Goal: Feedback & Contribution: Contribute content

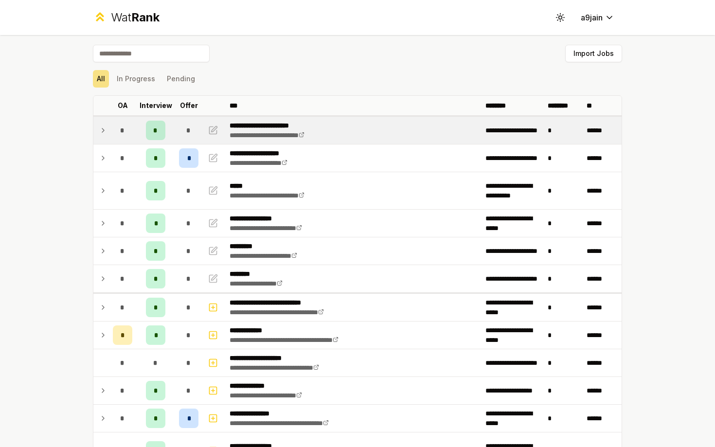
click at [102, 134] on icon at bounding box center [103, 130] width 8 height 12
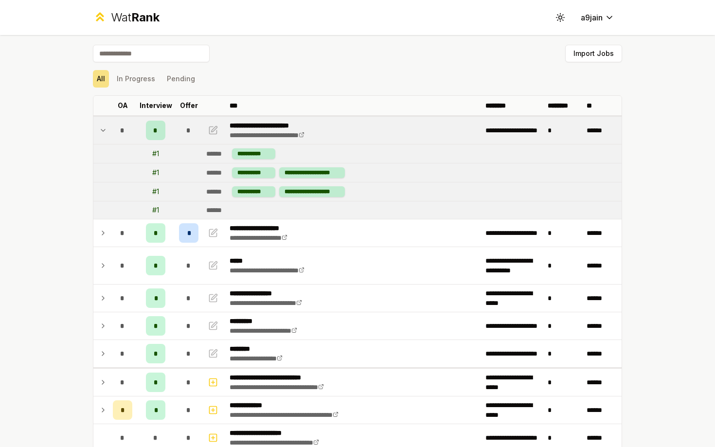
click at [102, 134] on icon at bounding box center [103, 130] width 8 height 12
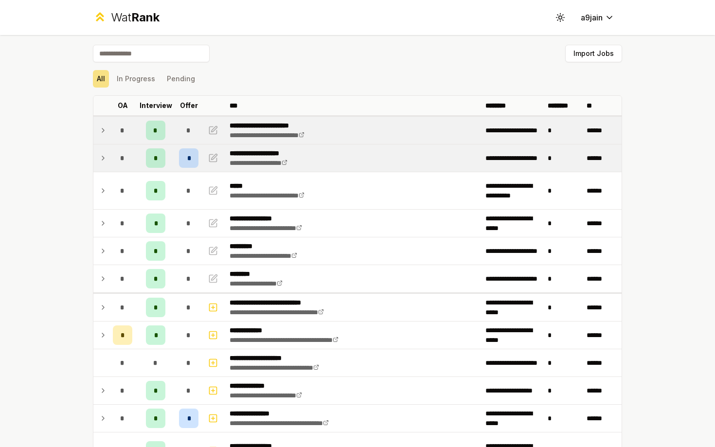
click at [109, 170] on td "*" at bounding box center [122, 157] width 27 height 27
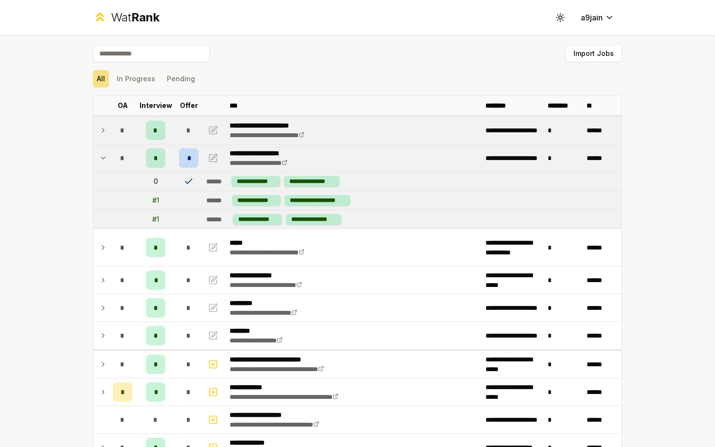
click at [109, 170] on td "*" at bounding box center [122, 157] width 27 height 27
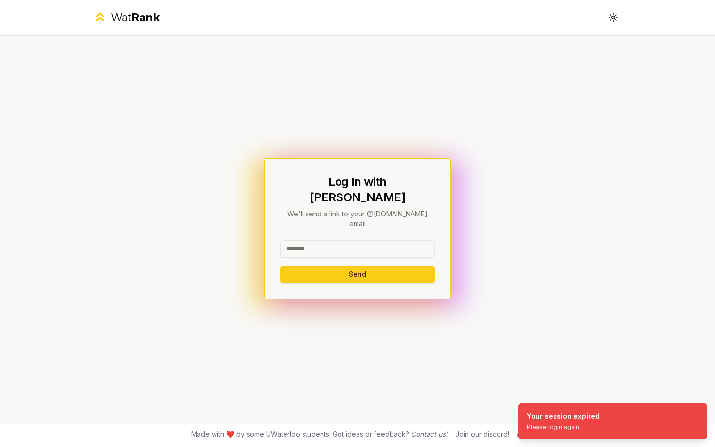
click at [374, 242] on input at bounding box center [357, 248] width 155 height 17
type input "******"
click at [280, 265] on button "Send" at bounding box center [357, 273] width 155 height 17
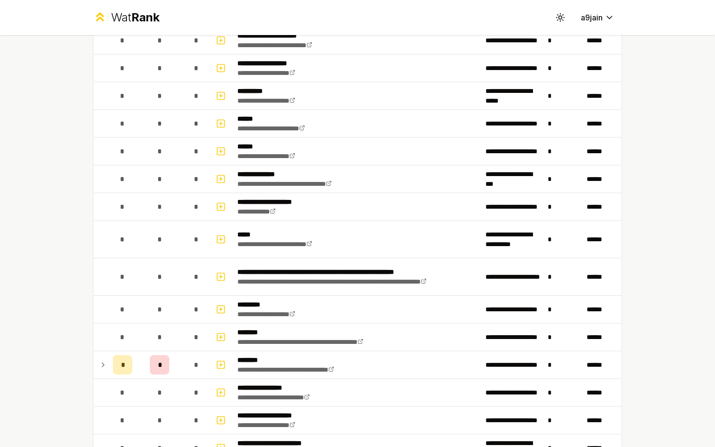
scroll to position [385, 0]
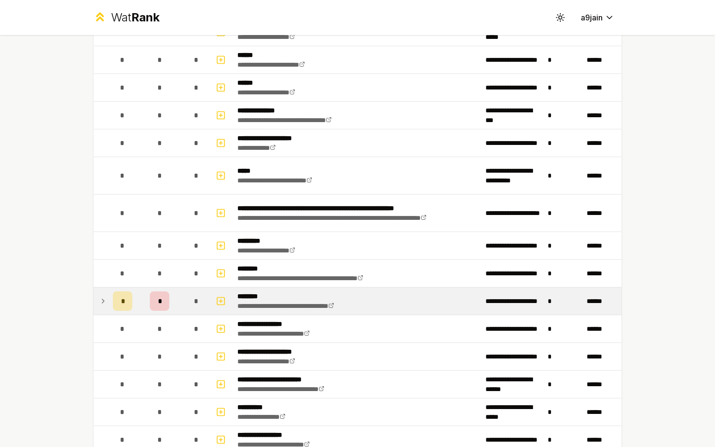
click at [101, 302] on icon at bounding box center [103, 301] width 8 height 12
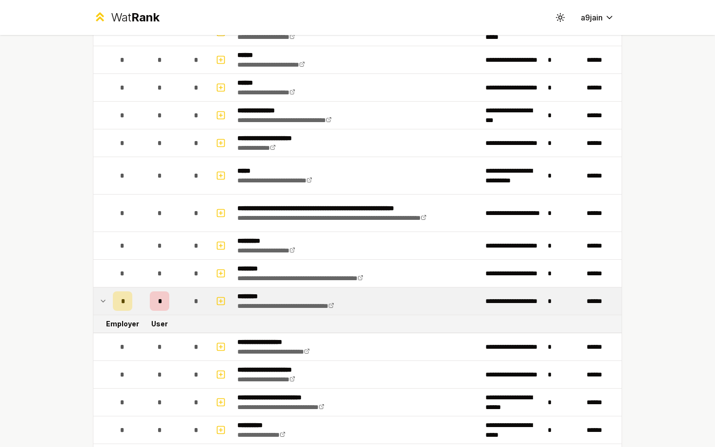
click at [101, 302] on icon at bounding box center [103, 301] width 8 height 12
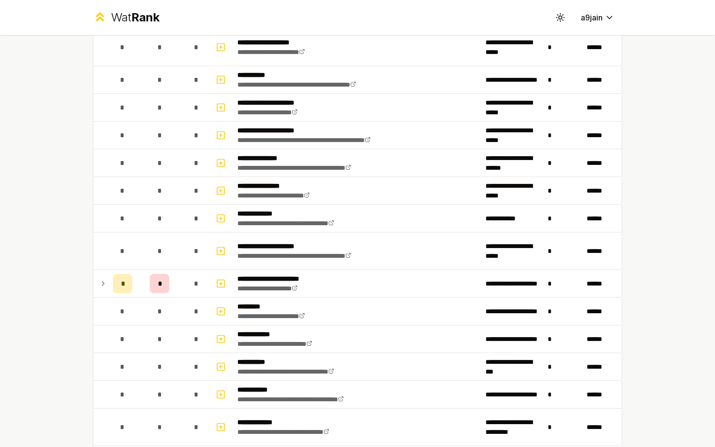
scroll to position [1064, 0]
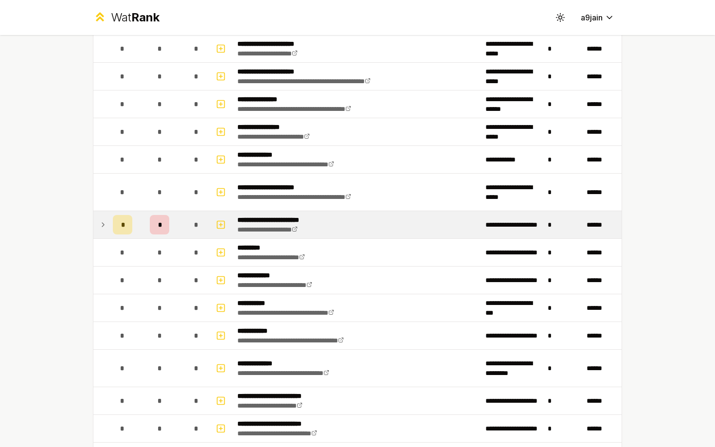
click at [98, 223] on td at bounding box center [101, 224] width 16 height 27
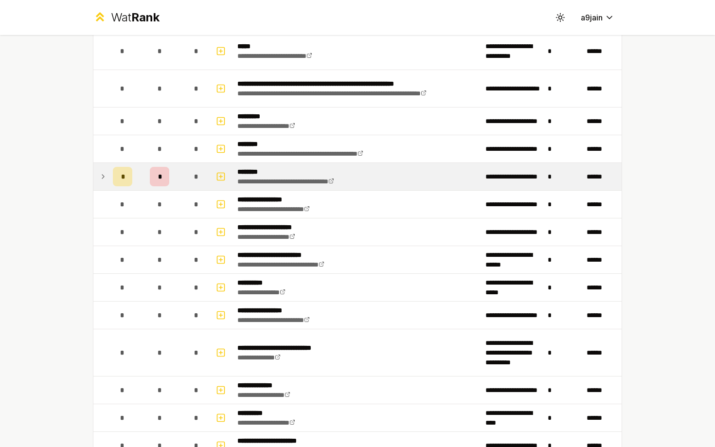
scroll to position [341, 0]
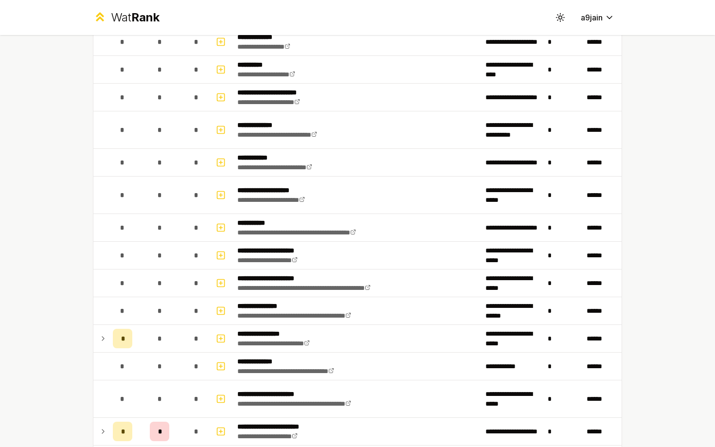
scroll to position [1050, 0]
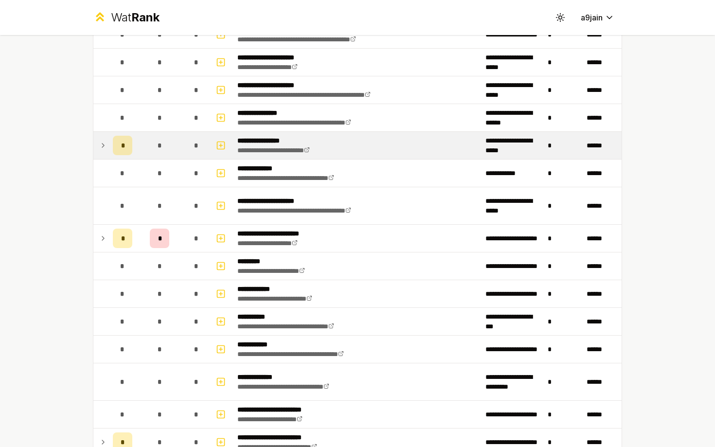
click at [111, 142] on td "*" at bounding box center [122, 145] width 27 height 27
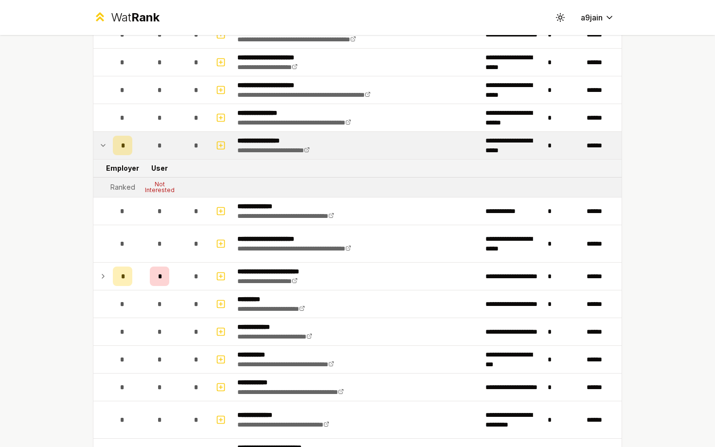
click at [97, 145] on td at bounding box center [101, 145] width 16 height 27
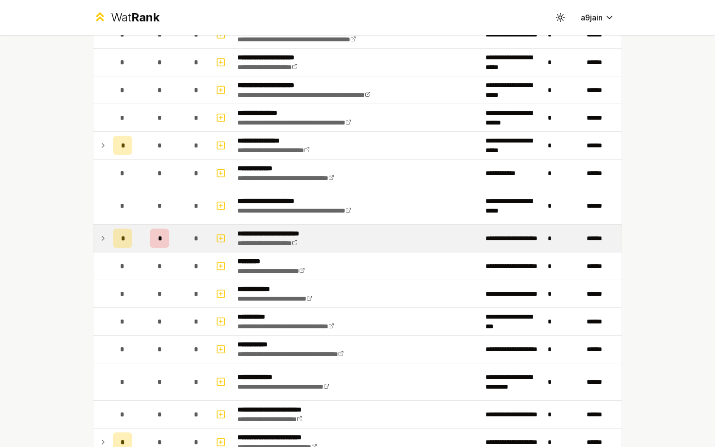
click at [99, 233] on icon at bounding box center [103, 238] width 8 height 12
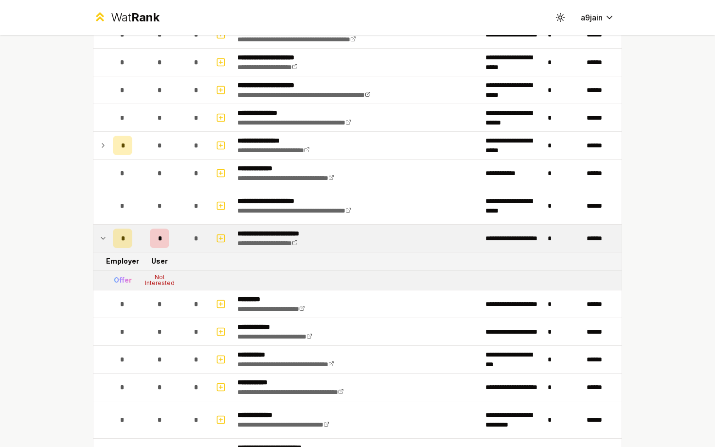
click at [99, 234] on icon at bounding box center [103, 238] width 8 height 12
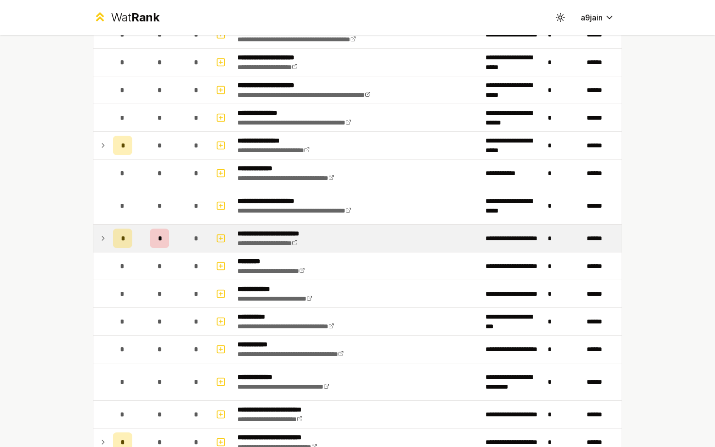
scroll to position [1203, 0]
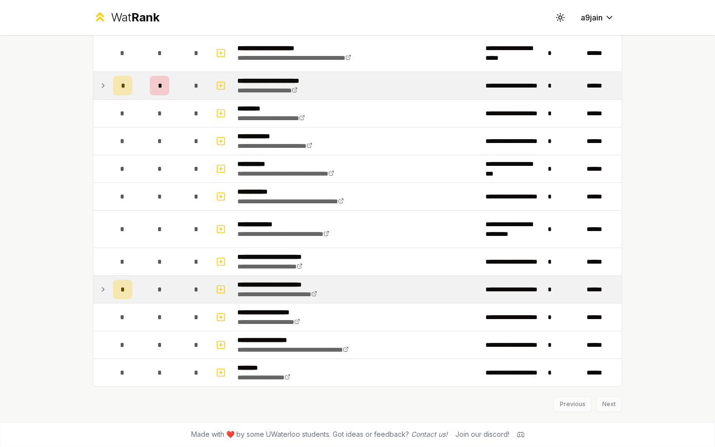
click at [100, 287] on icon at bounding box center [103, 289] width 8 height 12
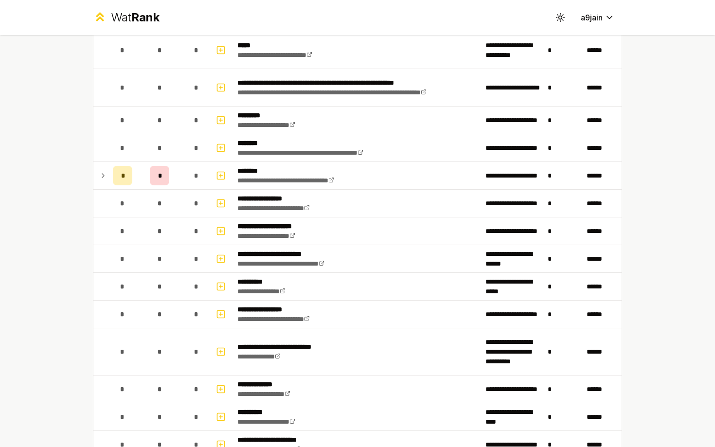
scroll to position [508, 0]
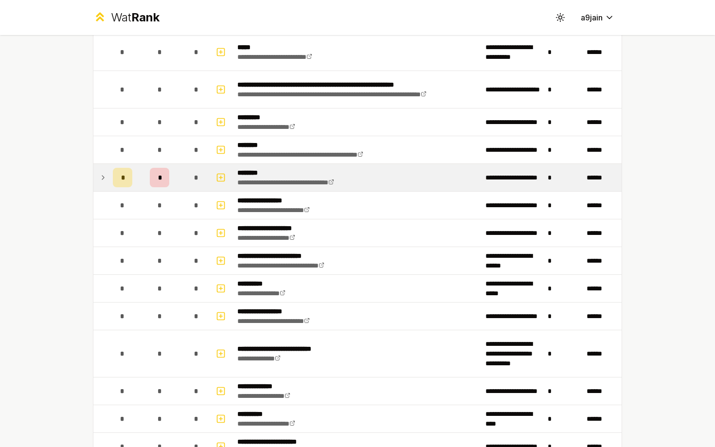
click at [107, 176] on td at bounding box center [101, 177] width 16 height 27
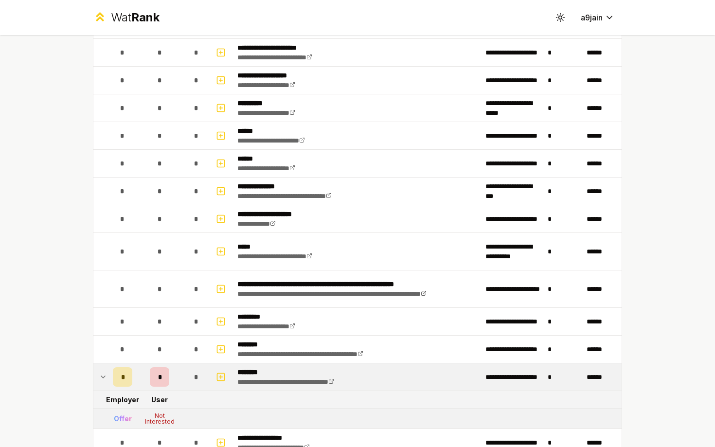
scroll to position [187, 0]
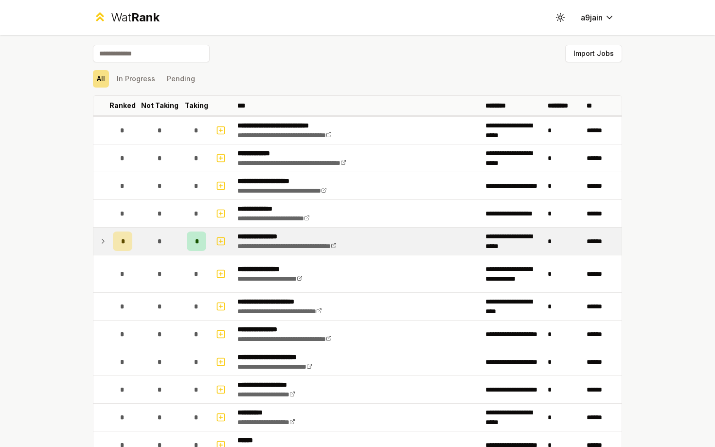
click at [99, 243] on icon at bounding box center [103, 241] width 8 height 12
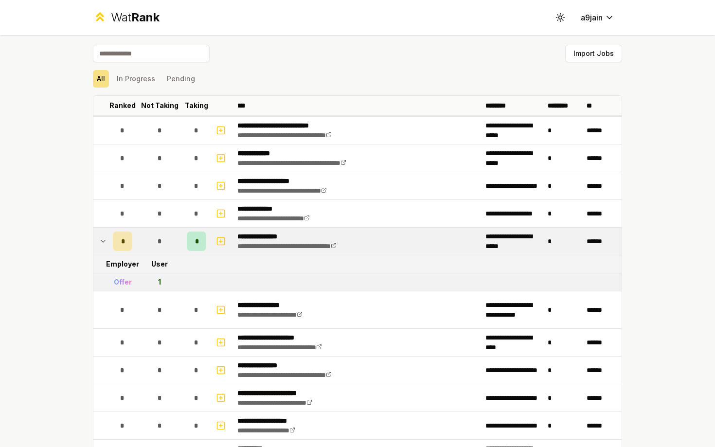
click at [99, 243] on icon at bounding box center [103, 241] width 8 height 12
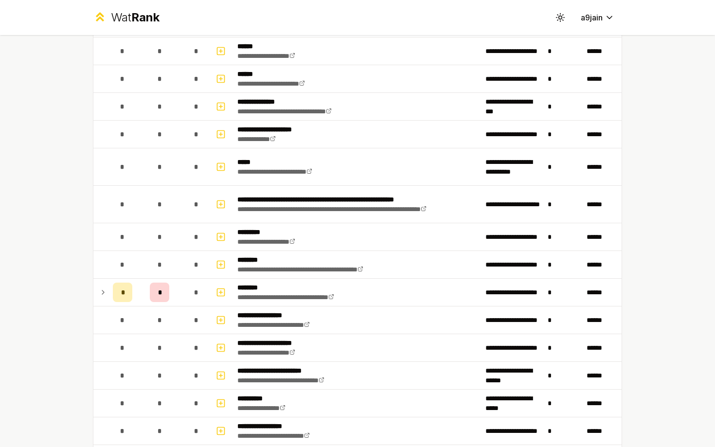
scroll to position [424, 0]
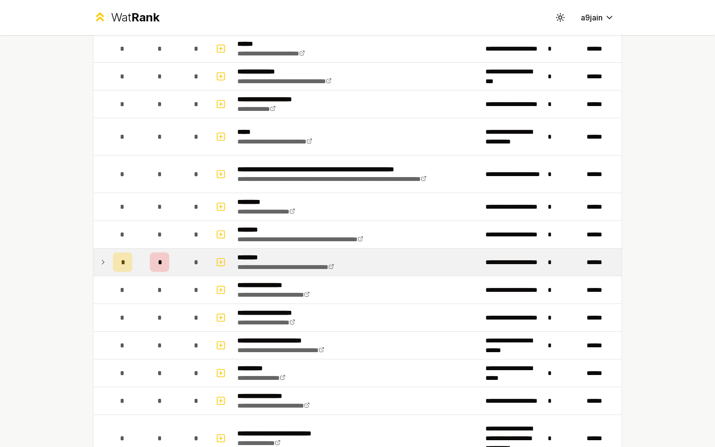
click at [102, 265] on icon at bounding box center [103, 262] width 8 height 12
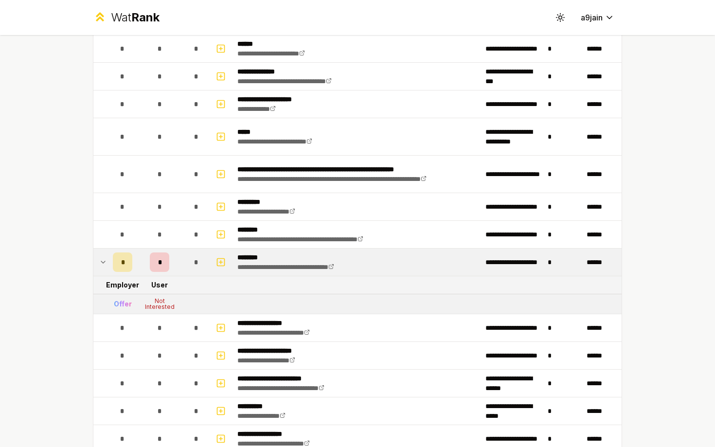
click at [102, 265] on icon at bounding box center [103, 262] width 8 height 12
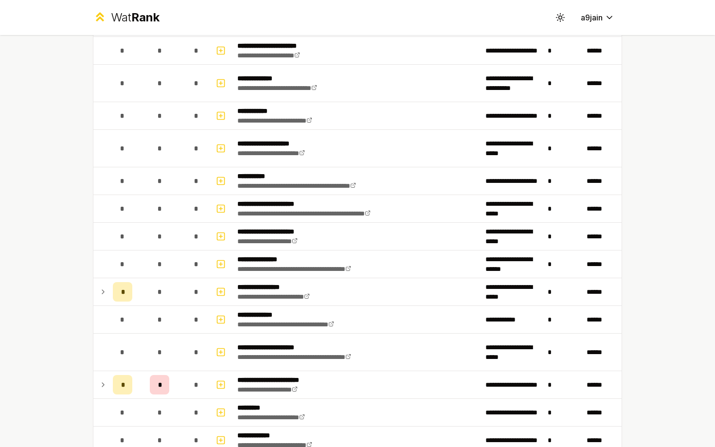
scroll to position [981, 0]
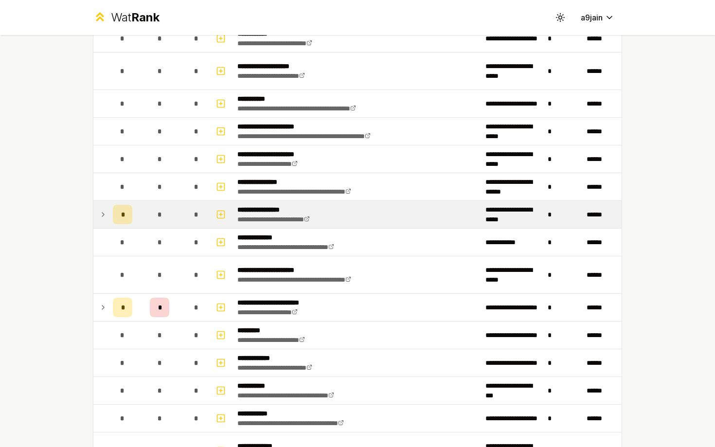
click at [104, 224] on td at bounding box center [101, 214] width 16 height 27
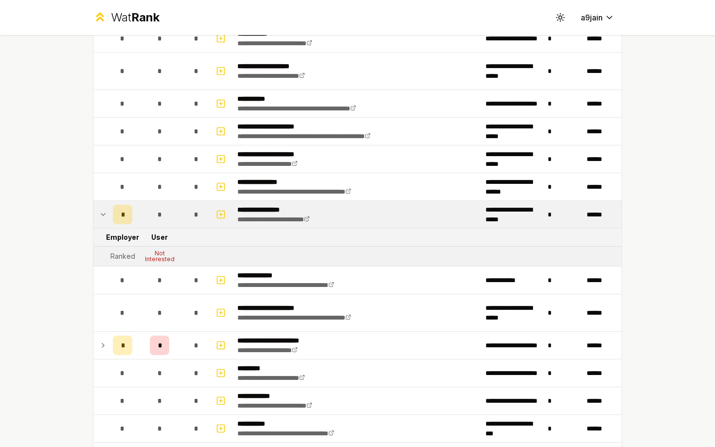
click at [101, 219] on icon at bounding box center [103, 215] width 8 height 12
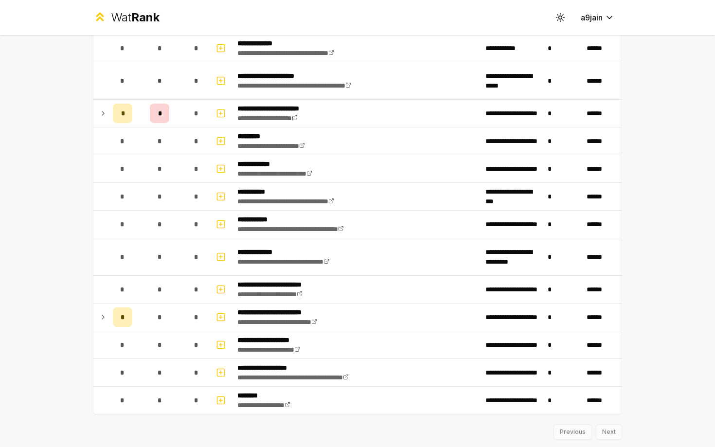
scroll to position [1203, 0]
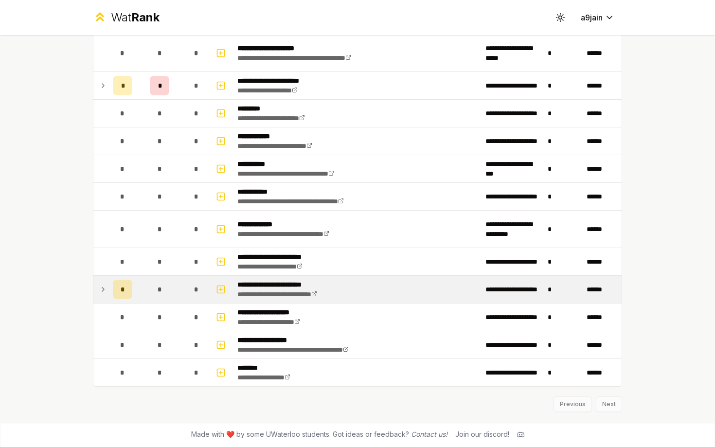
click at [99, 286] on td at bounding box center [101, 289] width 16 height 27
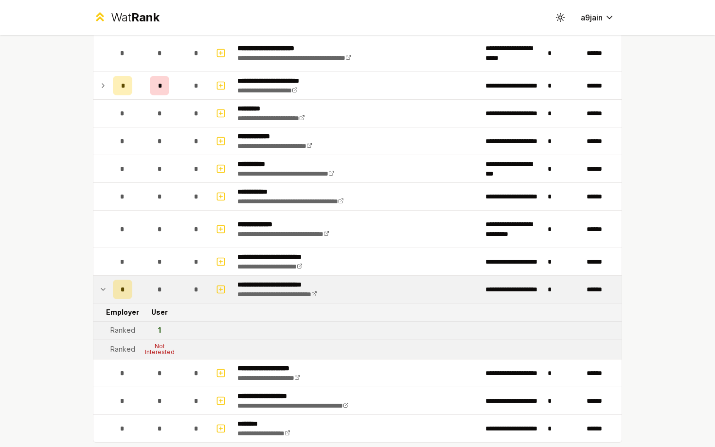
click at [99, 286] on td at bounding box center [101, 289] width 16 height 27
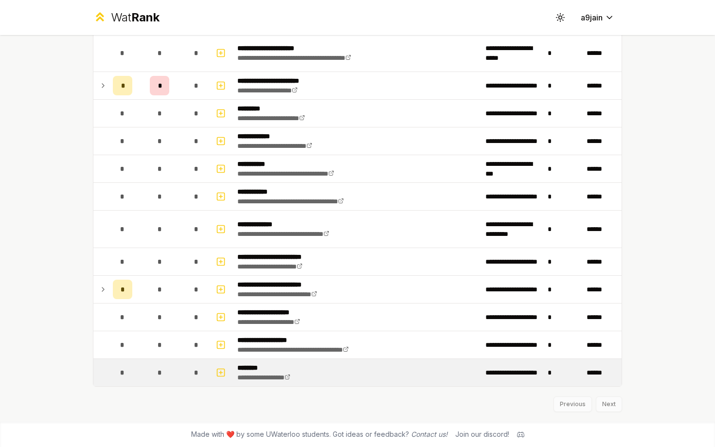
click at [110, 371] on td "*" at bounding box center [122, 372] width 27 height 27
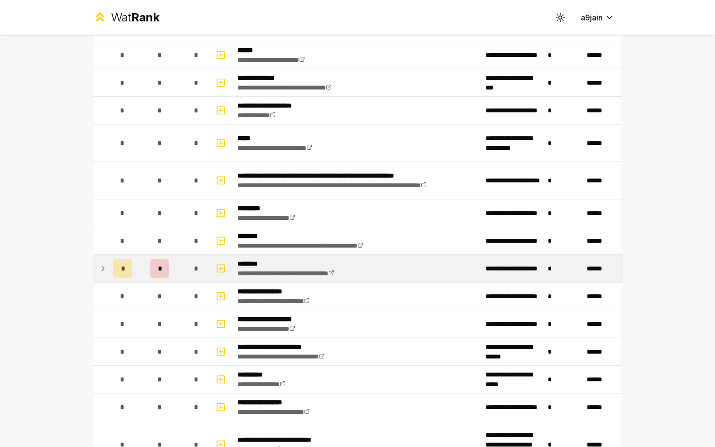
scroll to position [383, 0]
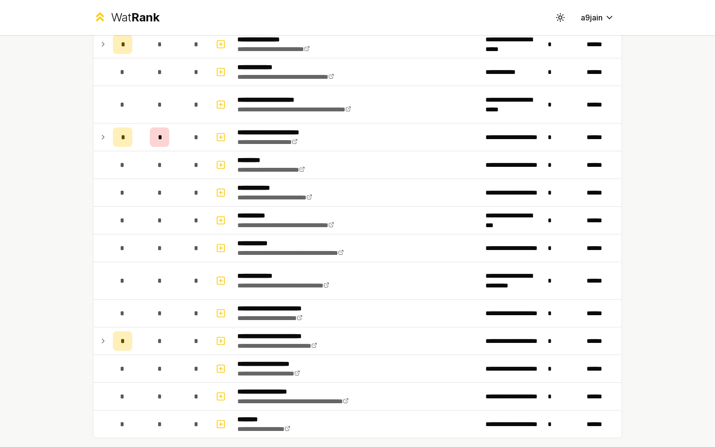
scroll to position [1203, 0]
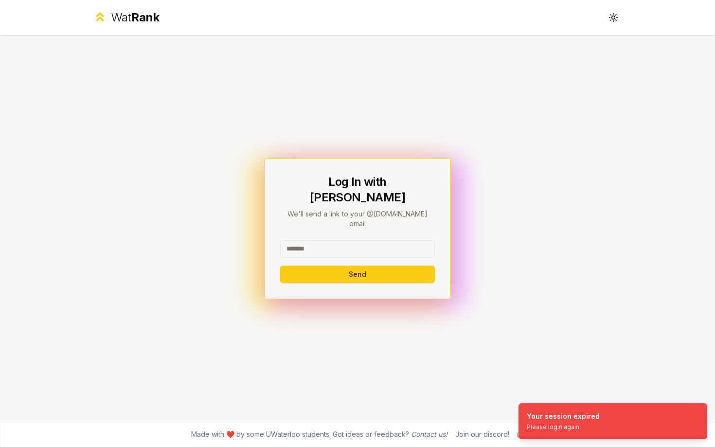
click at [342, 240] on input at bounding box center [357, 248] width 155 height 17
type input "******"
click at [280, 265] on button "Send" at bounding box center [357, 273] width 155 height 17
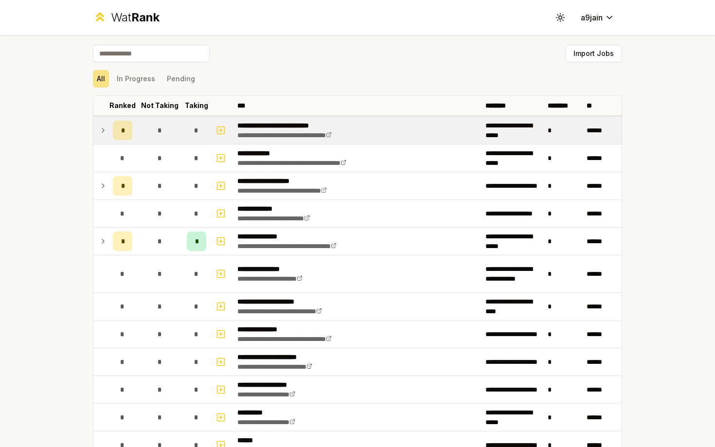
click at [94, 131] on td at bounding box center [101, 130] width 16 height 27
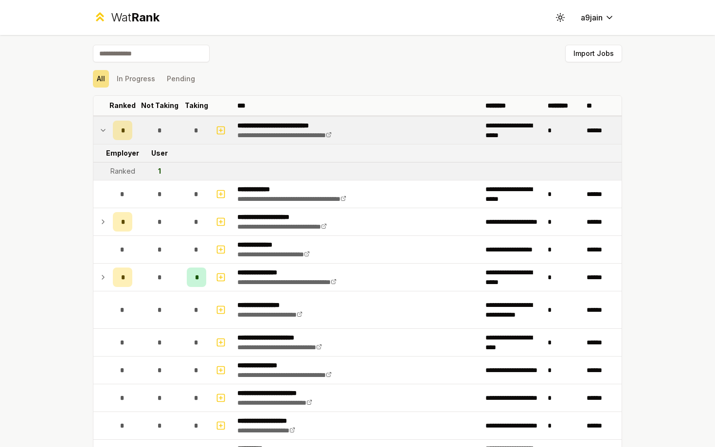
click at [94, 131] on td at bounding box center [101, 130] width 16 height 27
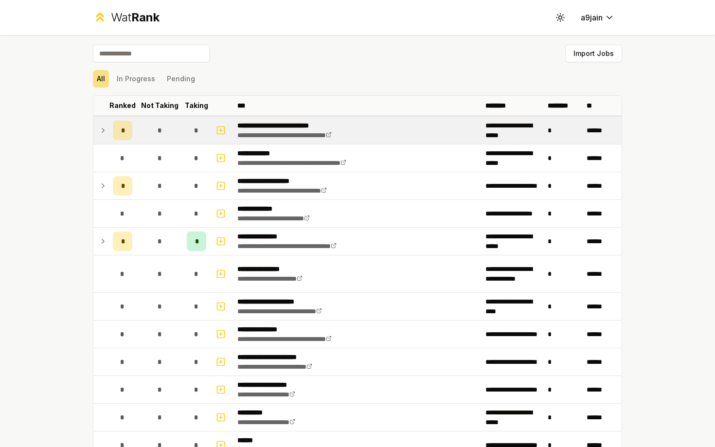
click at [93, 131] on td at bounding box center [101, 130] width 16 height 27
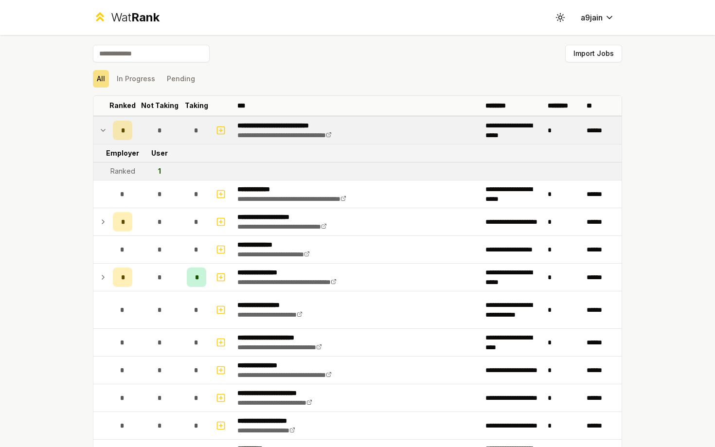
click at [98, 131] on td at bounding box center [101, 130] width 16 height 27
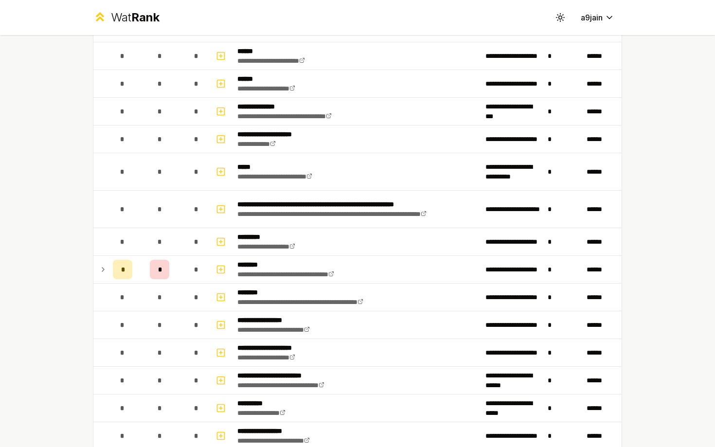
scroll to position [419, 0]
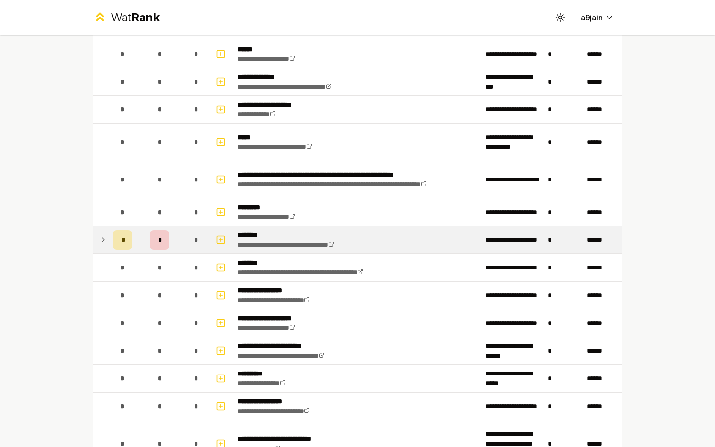
click at [102, 238] on icon at bounding box center [103, 240] width 2 height 4
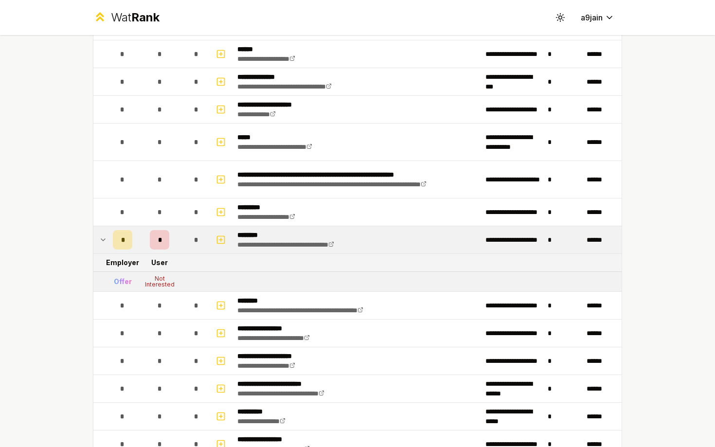
click at [102, 237] on icon at bounding box center [103, 240] width 8 height 12
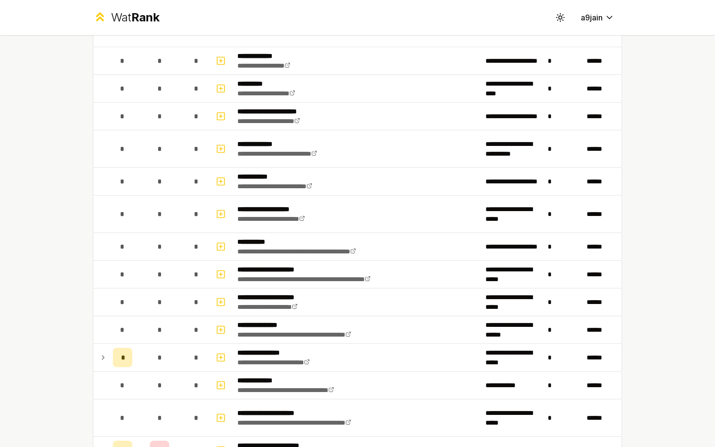
scroll to position [913, 0]
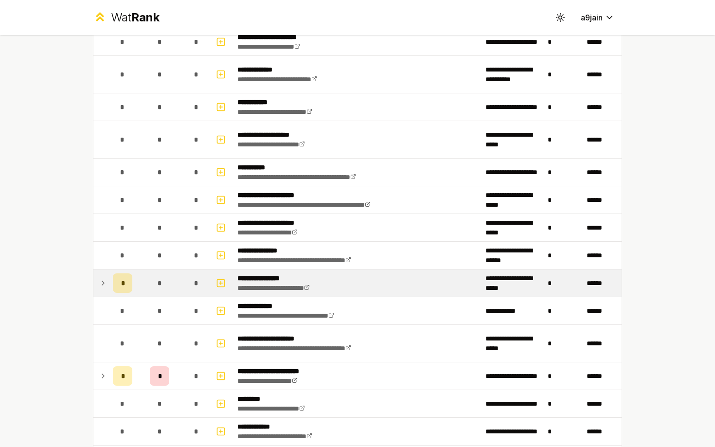
click at [96, 287] on td at bounding box center [101, 282] width 16 height 27
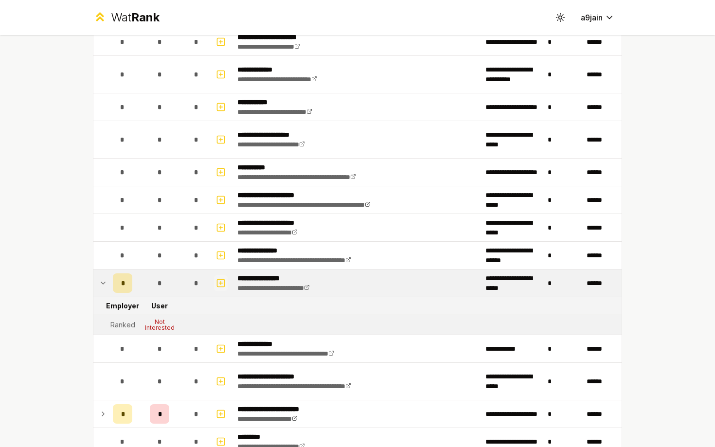
click at [219, 284] on icon "button" at bounding box center [221, 283] width 10 height 12
select select
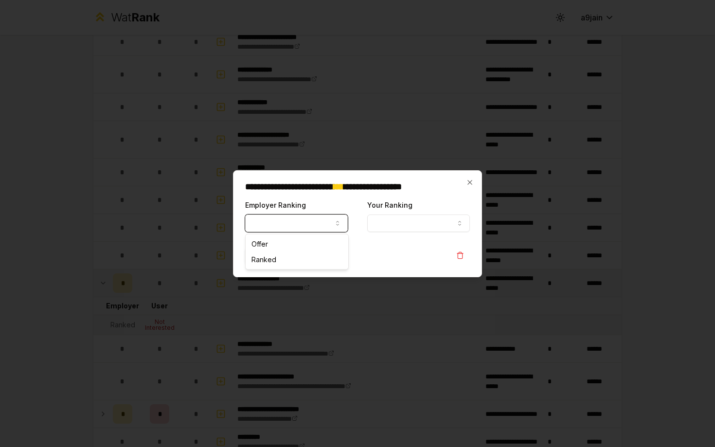
click at [282, 228] on button "Employer Ranking" at bounding box center [296, 222] width 103 height 17
select select "******"
click at [281, 259] on button "Contribute" at bounding box center [271, 255] width 53 height 17
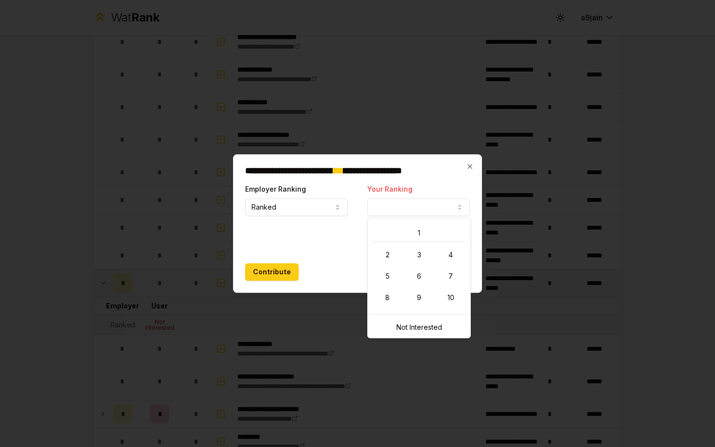
click at [396, 204] on button "Your Ranking" at bounding box center [418, 206] width 103 height 17
select select "*"
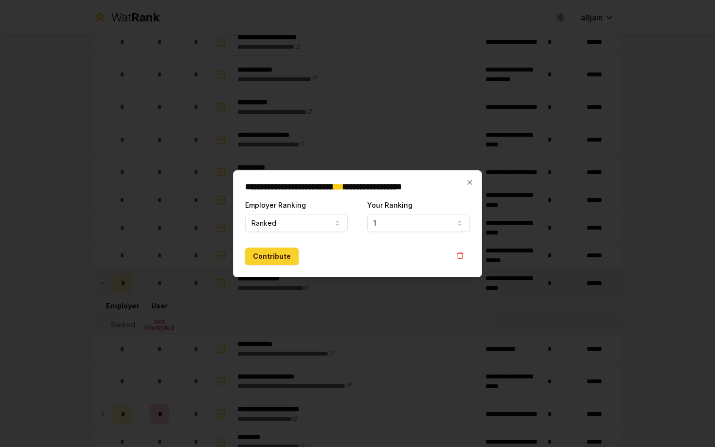
click at [288, 262] on button "Contribute" at bounding box center [271, 255] width 53 height 17
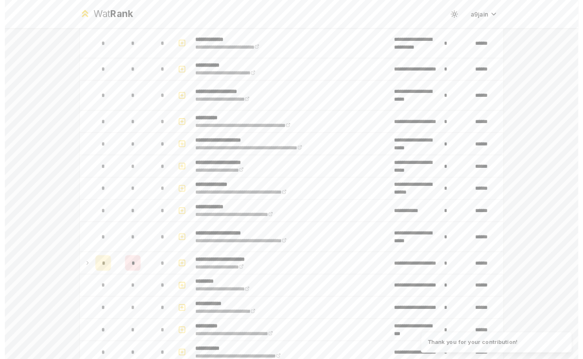
scroll to position [1204, 0]
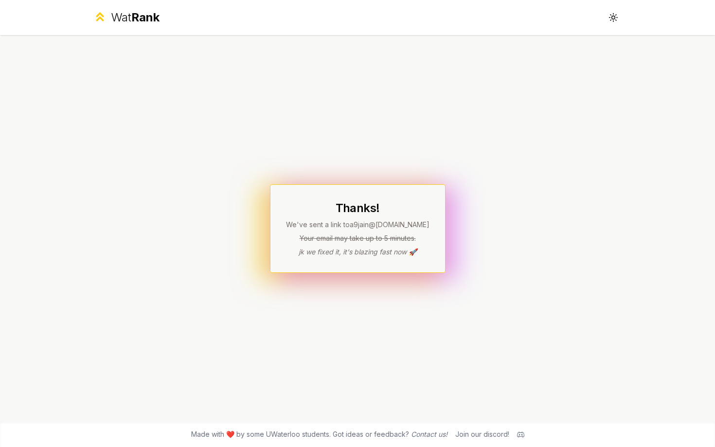
click at [537, 434] on div "Made with ❤️ by some UWaterloo students. Got ideas or feedback? Contact us! Joi…" at bounding box center [357, 433] width 622 height 25
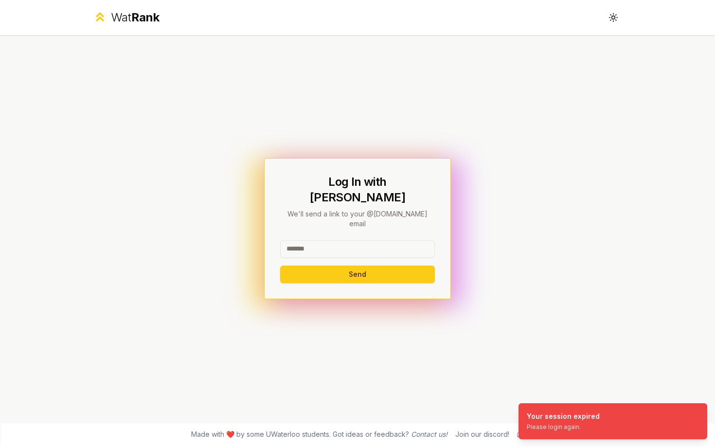
click at [405, 240] on input at bounding box center [357, 248] width 155 height 17
type input "******"
click at [280, 265] on button "Send" at bounding box center [357, 273] width 155 height 17
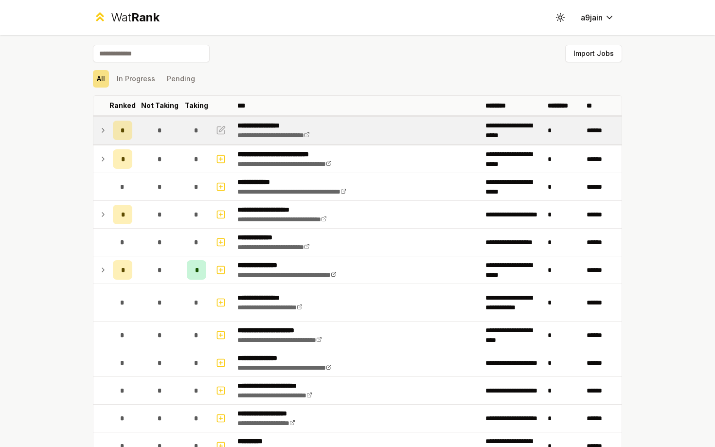
click at [105, 119] on td at bounding box center [101, 130] width 16 height 27
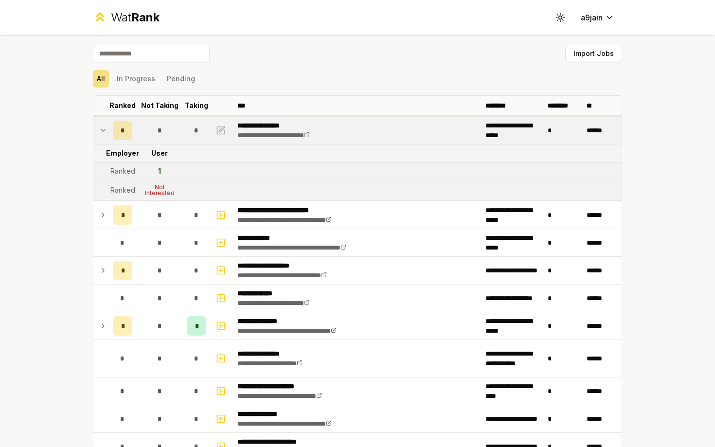
click at [105, 123] on td at bounding box center [101, 130] width 16 height 27
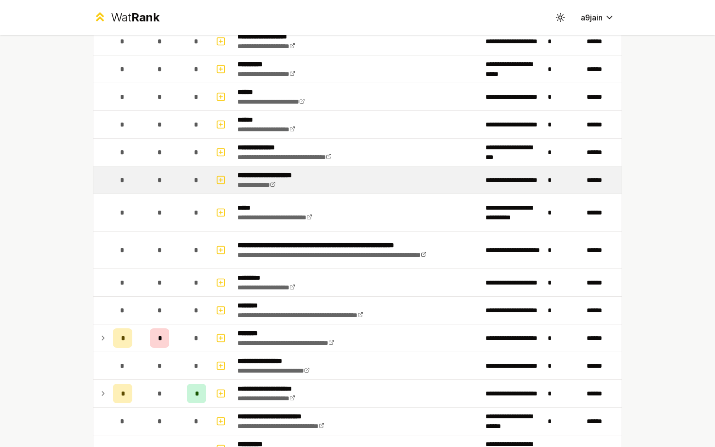
scroll to position [471, 0]
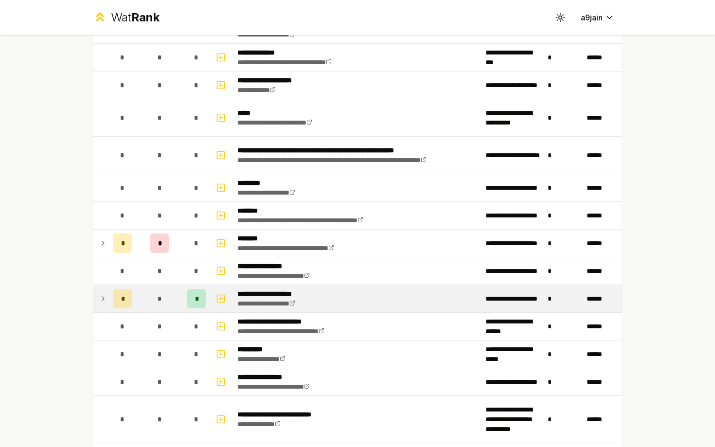
click at [198, 295] on div "*" at bounding box center [196, 298] width 19 height 19
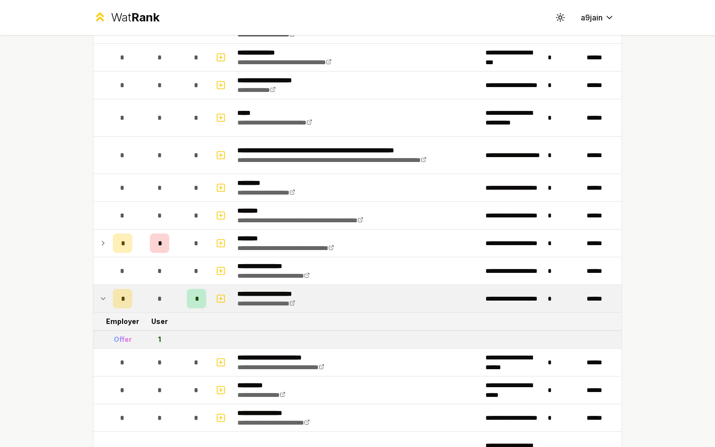
click at [198, 295] on div "*" at bounding box center [196, 298] width 19 height 19
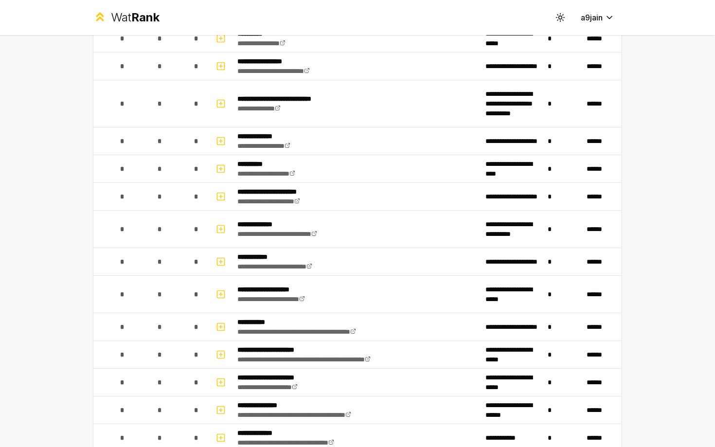
scroll to position [1204, 0]
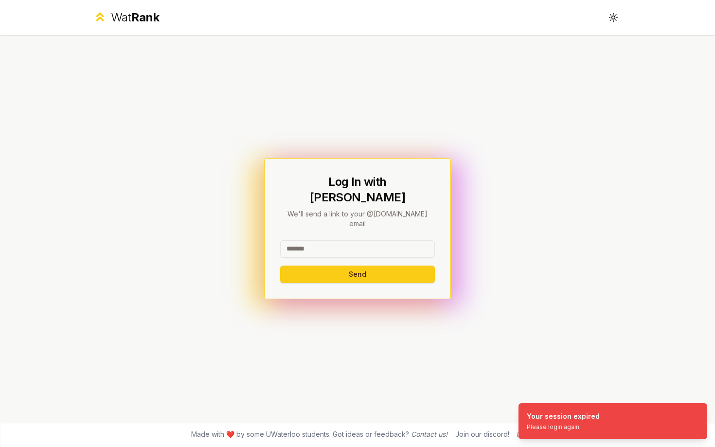
click at [405, 240] on input at bounding box center [357, 248] width 155 height 17
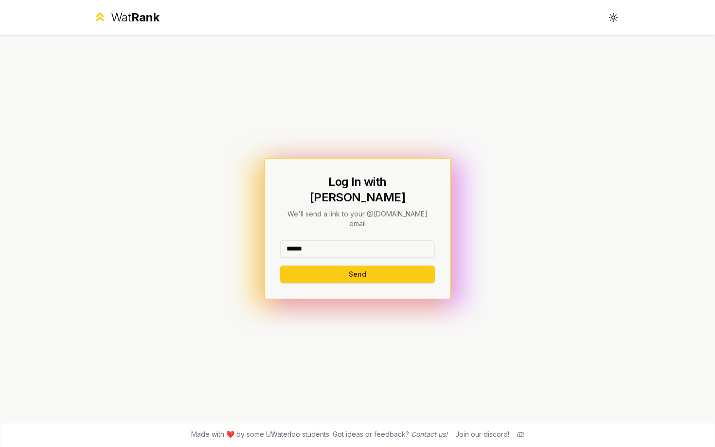
type input "******"
click at [280, 265] on button "Send" at bounding box center [357, 273] width 155 height 17
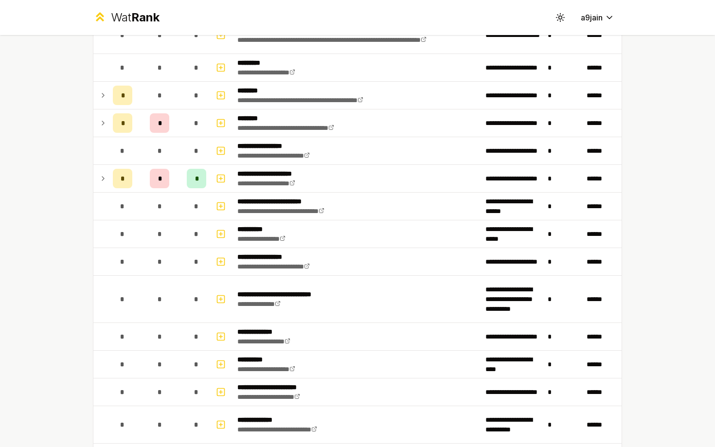
scroll to position [574, 0]
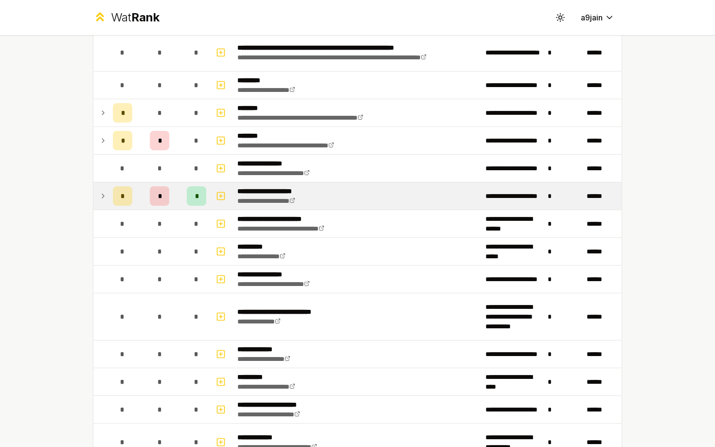
click at [102, 192] on icon at bounding box center [103, 196] width 8 height 12
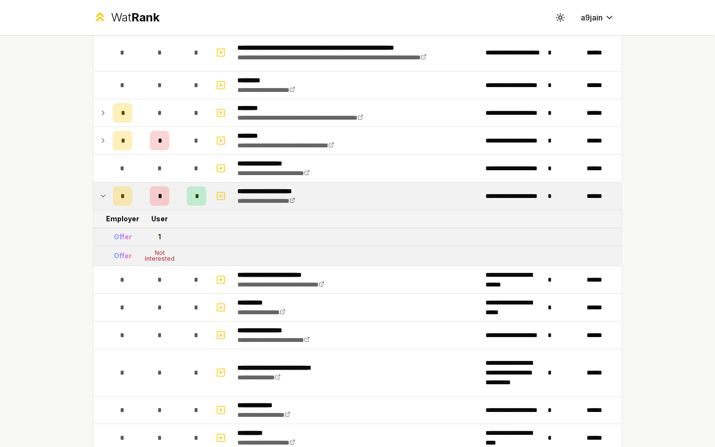
click at [102, 192] on icon at bounding box center [103, 196] width 8 height 12
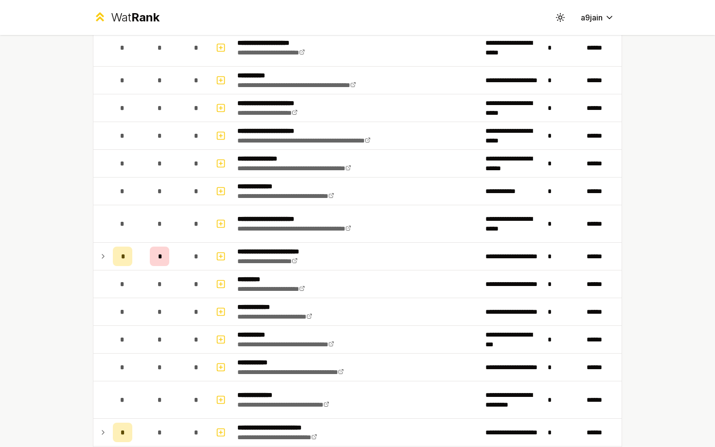
scroll to position [1204, 0]
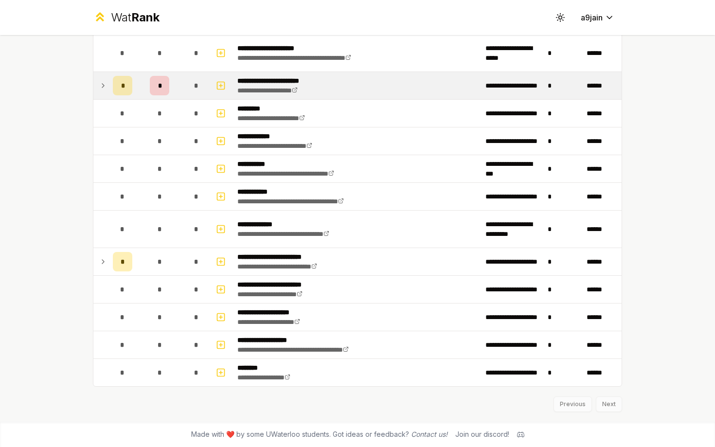
click at [105, 86] on icon at bounding box center [103, 86] width 8 height 12
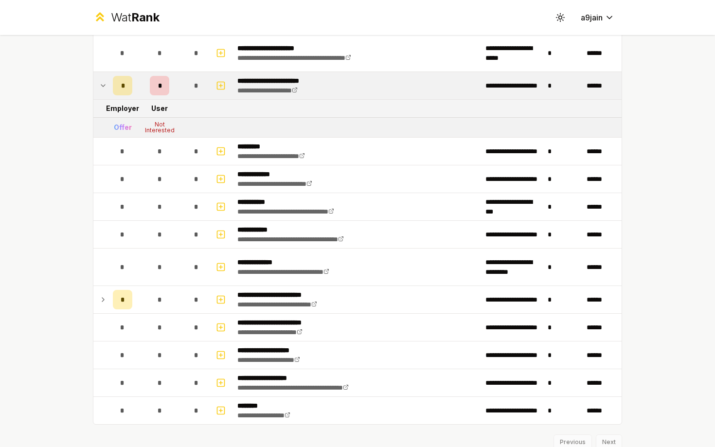
click at [105, 86] on icon at bounding box center [103, 86] width 8 height 12
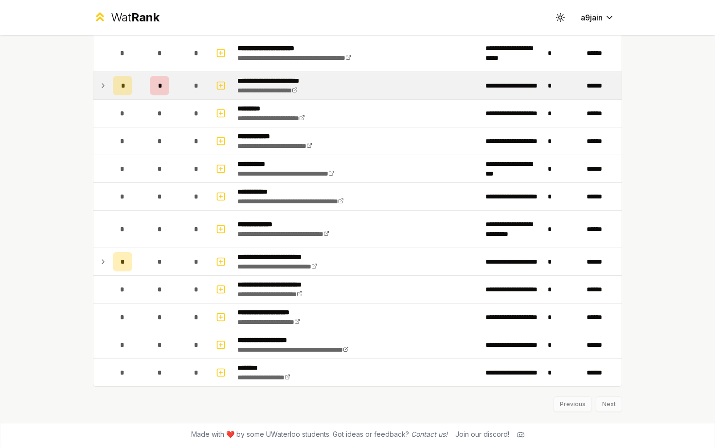
click at [108, 84] on td at bounding box center [101, 85] width 16 height 27
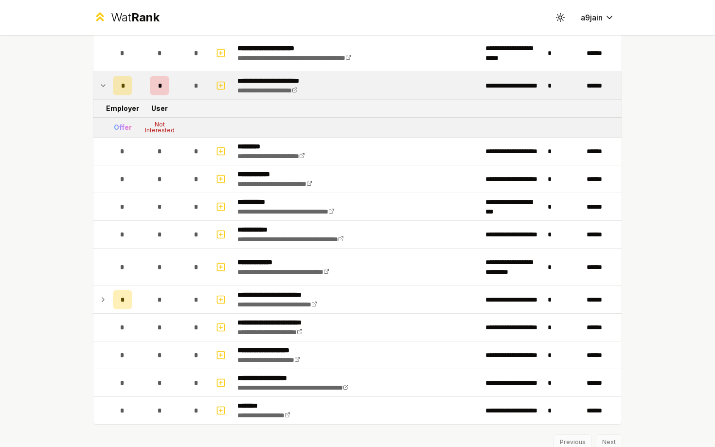
click at [108, 84] on td at bounding box center [101, 85] width 16 height 27
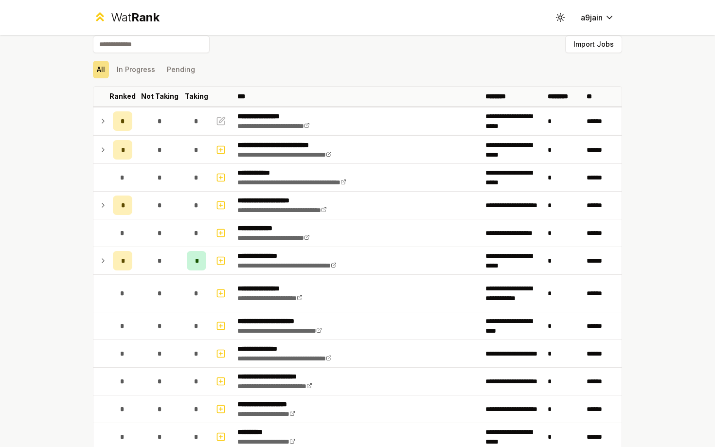
scroll to position [0, 0]
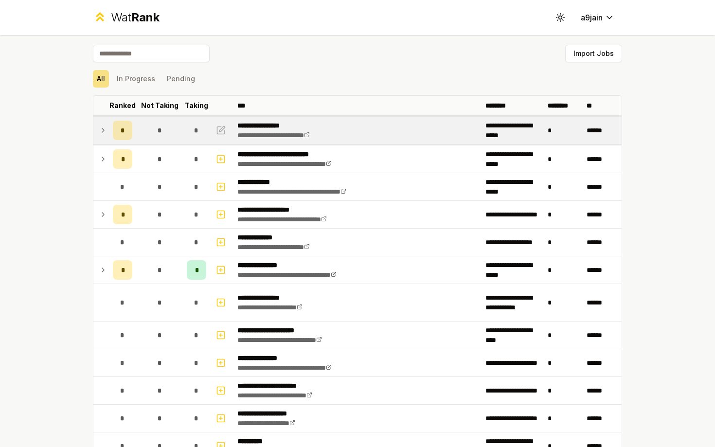
click at [104, 125] on icon at bounding box center [103, 130] width 8 height 12
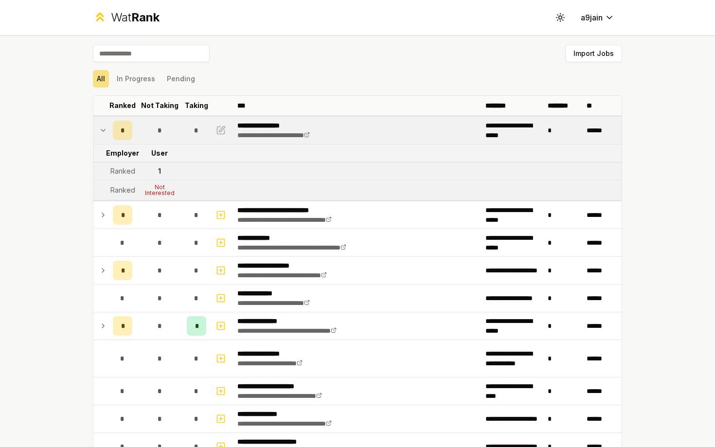
click at [104, 126] on icon at bounding box center [103, 130] width 8 height 12
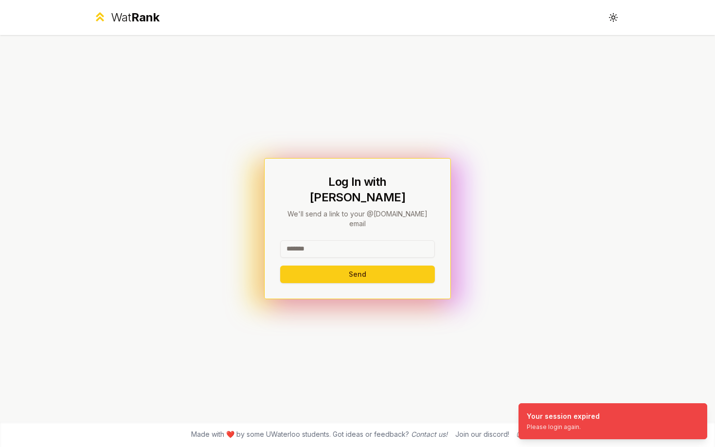
click at [361, 240] on input at bounding box center [357, 248] width 155 height 17
type input "******"
click at [280, 265] on button "Send" at bounding box center [357, 273] width 155 height 17
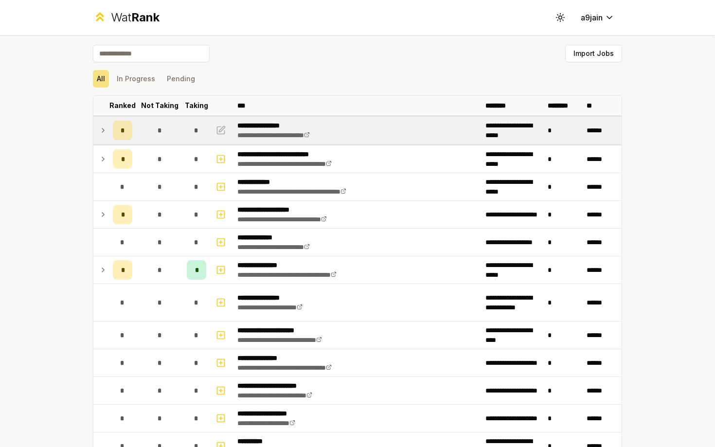
click at [112, 139] on td "*" at bounding box center [122, 130] width 27 height 27
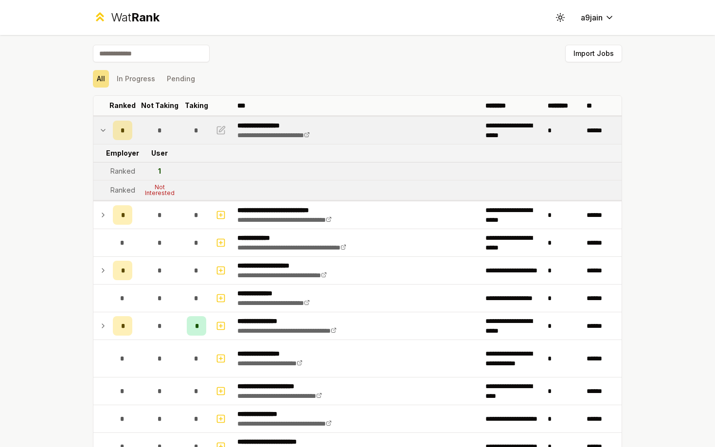
click at [107, 130] on td at bounding box center [101, 130] width 16 height 27
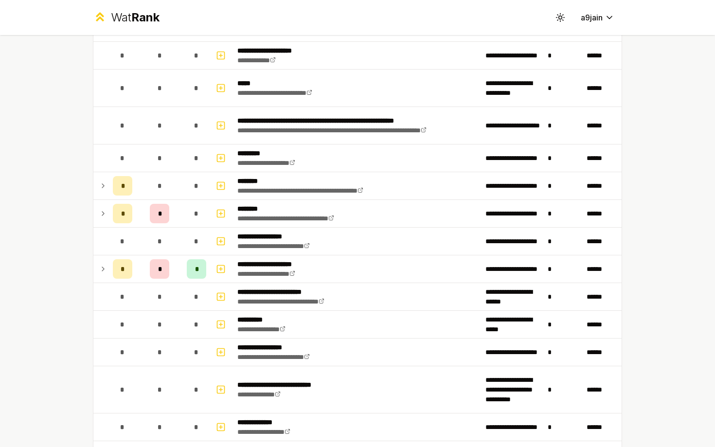
scroll to position [623, 0]
